Goal: Information Seeking & Learning: Stay updated

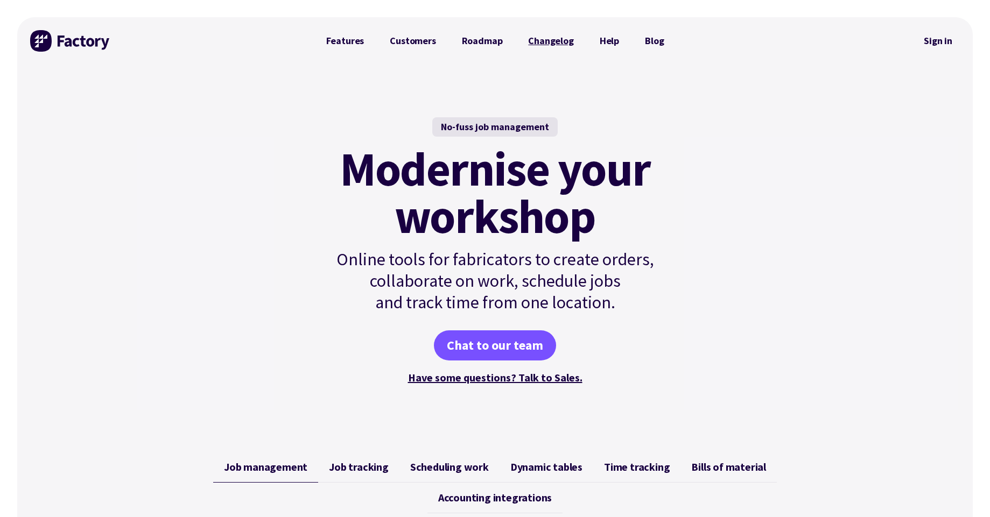
click at [546, 37] on link "Changelog" at bounding box center [550, 41] width 71 height 22
click at [541, 40] on link "Changelog" at bounding box center [550, 41] width 71 height 22
click at [554, 39] on link "Changelog" at bounding box center [550, 41] width 71 height 22
click at [457, 32] on link "Roadmap" at bounding box center [482, 41] width 67 height 22
click at [470, 35] on link "Roadmap" at bounding box center [482, 41] width 67 height 22
